Goal: Task Accomplishment & Management: Use online tool/utility

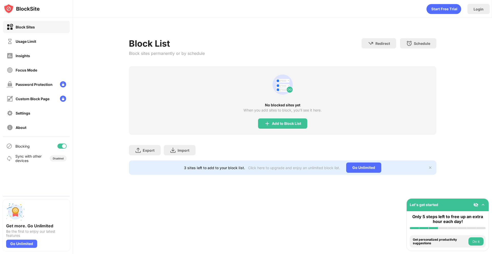
click at [268, 117] on div "No blocked sites yet When you add sites to block, you’ll see it here. Add to Bl…" at bounding box center [283, 100] width 308 height 69
click at [269, 119] on div "Add to Block List" at bounding box center [282, 123] width 49 height 10
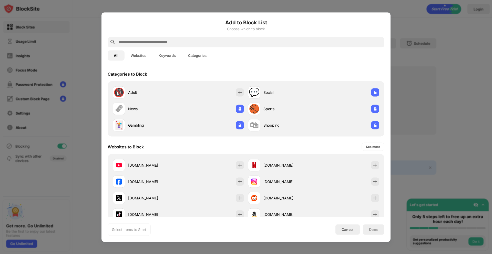
click at [208, 43] on input "text" at bounding box center [250, 42] width 264 height 6
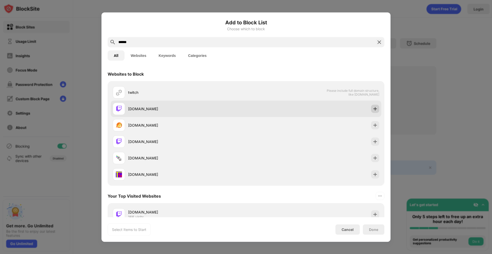
type input "******"
click at [373, 109] on img at bounding box center [375, 108] width 5 height 5
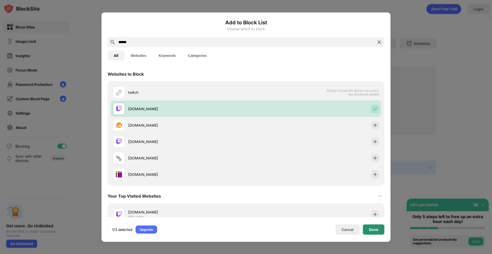
click at [368, 232] on div "Done" at bounding box center [374, 229] width 22 height 10
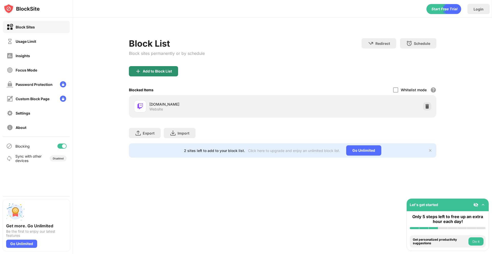
click at [151, 66] on div "Add to Block List" at bounding box center [153, 71] width 49 height 10
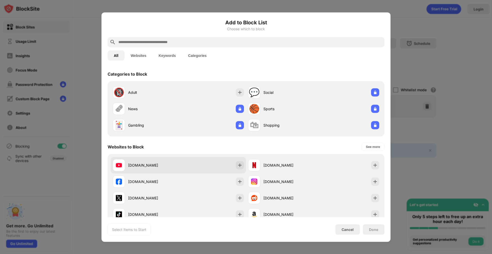
click at [241, 161] on div "[DOMAIN_NAME]" at bounding box center [178, 165] width 135 height 16
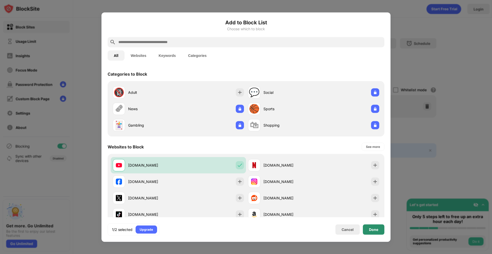
click at [373, 229] on div "Done" at bounding box center [373, 229] width 9 height 4
